Goal: Task Accomplishment & Management: Use online tool/utility

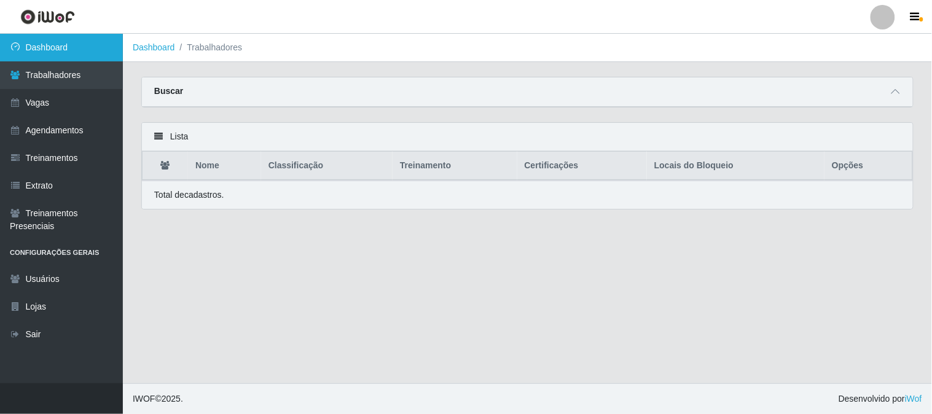
click at [56, 54] on link "Dashboard" at bounding box center [61, 48] width 123 height 28
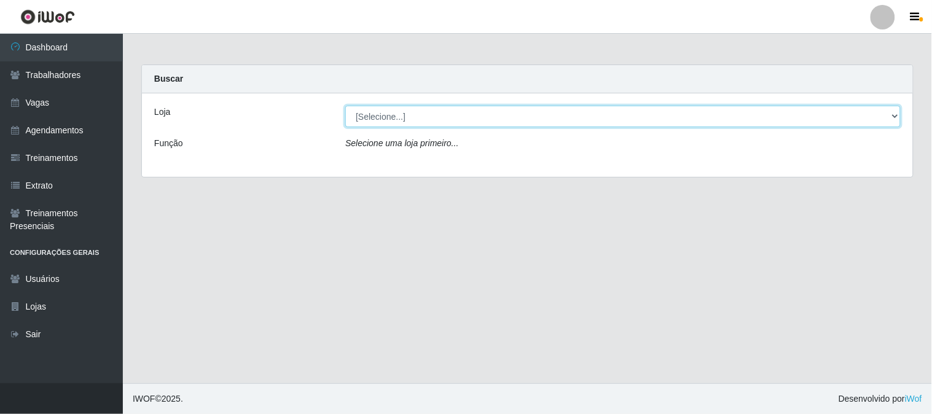
click at [428, 120] on select "[Selecione...] Sapore D'[GEOGRAPHIC_DATA]" at bounding box center [623, 117] width 556 height 22
select select "266"
click at [345, 106] on select "[Selecione...] Sapore D'[GEOGRAPHIC_DATA]" at bounding box center [623, 117] width 556 height 22
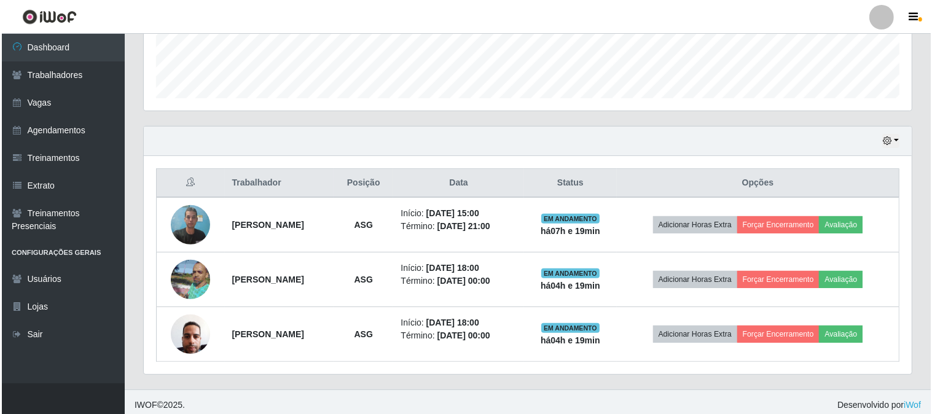
scroll to position [347, 0]
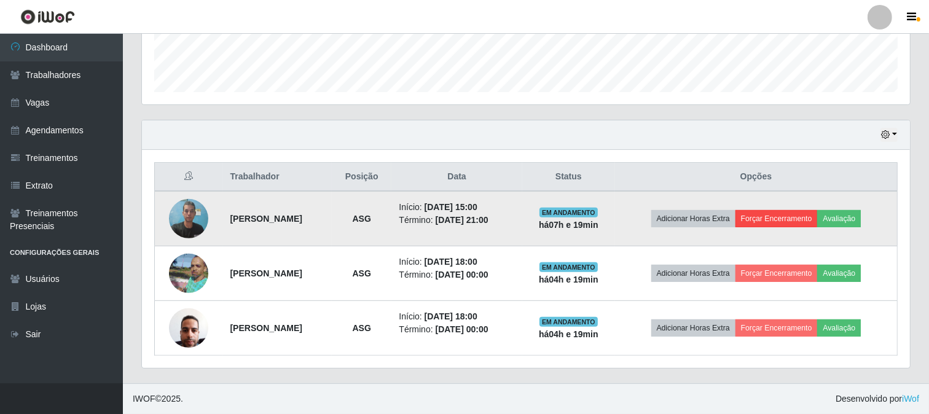
click at [789, 226] on td "Adicionar Horas Extra Forçar Encerramento Avaliação" at bounding box center [756, 218] width 283 height 55
click at [790, 218] on button "Forçar Encerramento" at bounding box center [777, 218] width 82 height 17
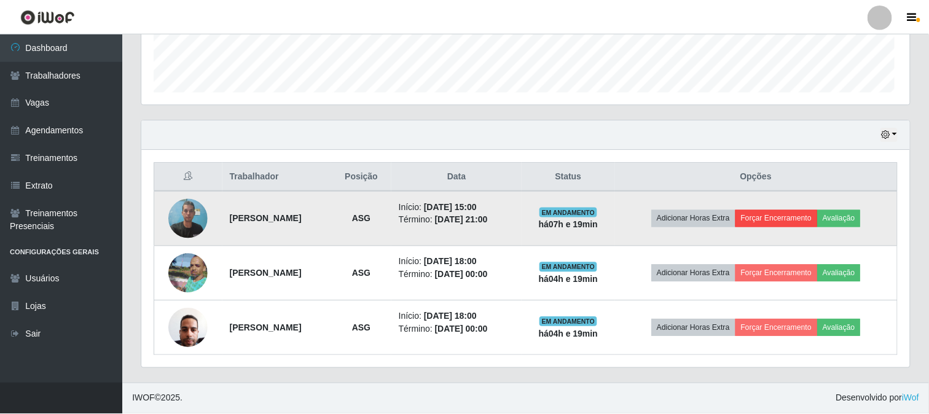
scroll to position [254, 760]
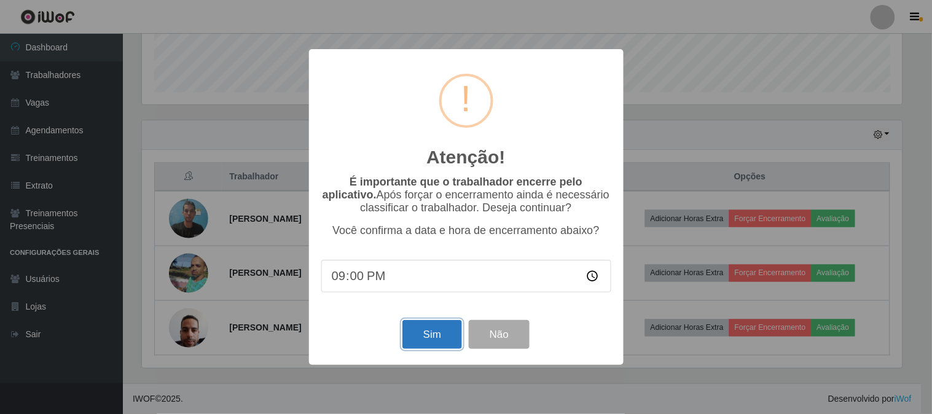
click at [431, 339] on button "Sim" at bounding box center [433, 334] width 60 height 29
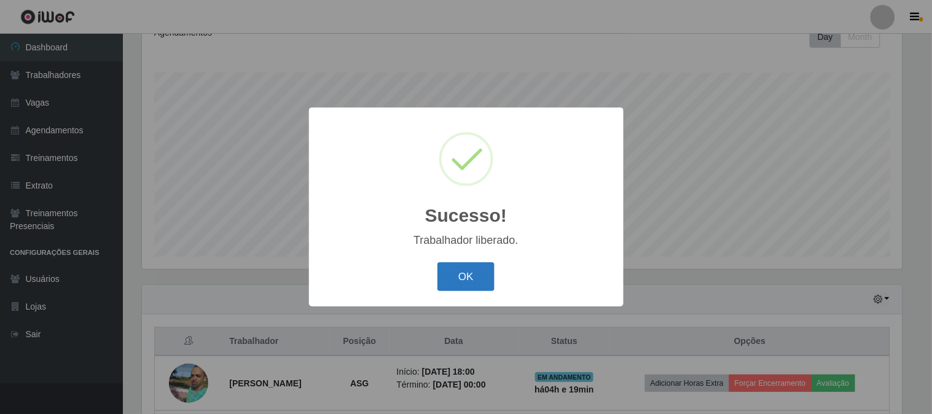
click at [475, 277] on button "OK" at bounding box center [466, 276] width 57 height 29
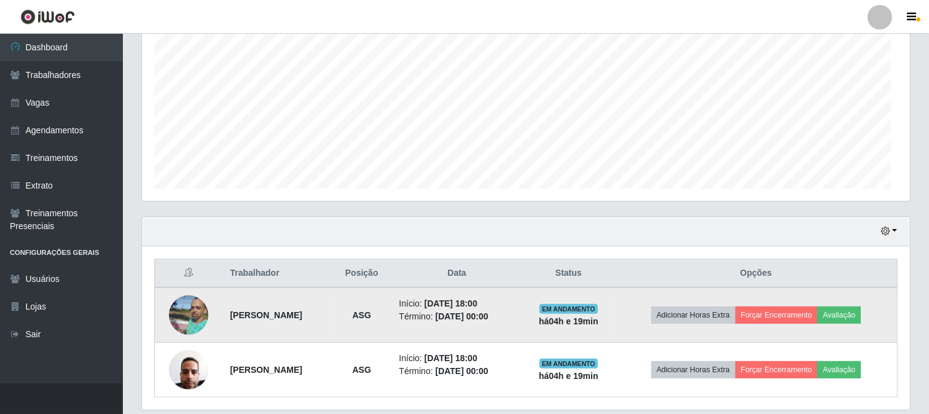
scroll to position [293, 0]
